Goal: Check status: Check status

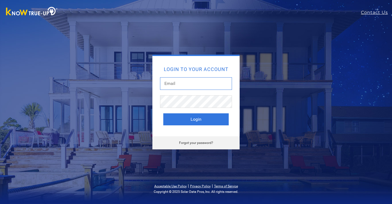
type input "[EMAIL_ADDRESS][DOMAIN_NAME]"
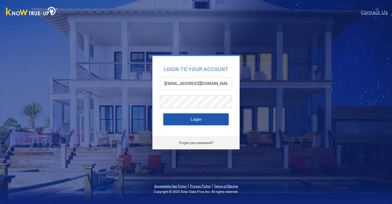
click at [191, 121] on button "Login" at bounding box center [195, 119] width 65 height 12
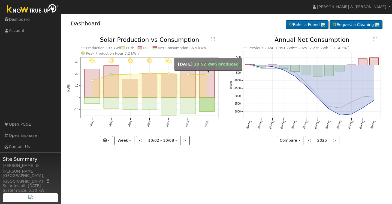
click at [208, 74] on circle "onclick=""" at bounding box center [207, 74] width 2 height 2
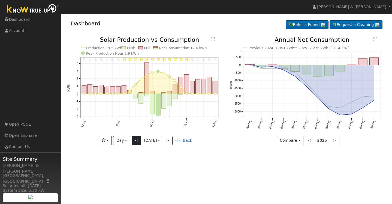
click at [136, 140] on button "<" at bounding box center [137, 140] width 10 height 9
type input "2025-10-07"
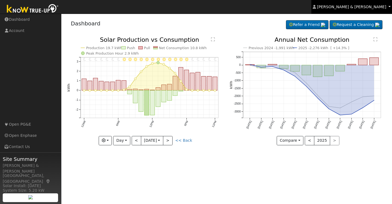
click at [364, 10] on link "Kristin & Dustin Scharnick" at bounding box center [351, 7] width 81 height 14
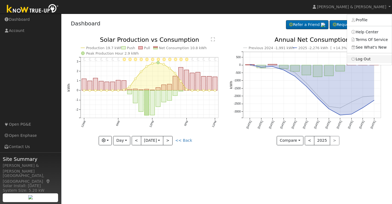
click at [354, 58] on icon at bounding box center [353, 59] width 5 height 4
